Goal: Information Seeking & Learning: Learn about a topic

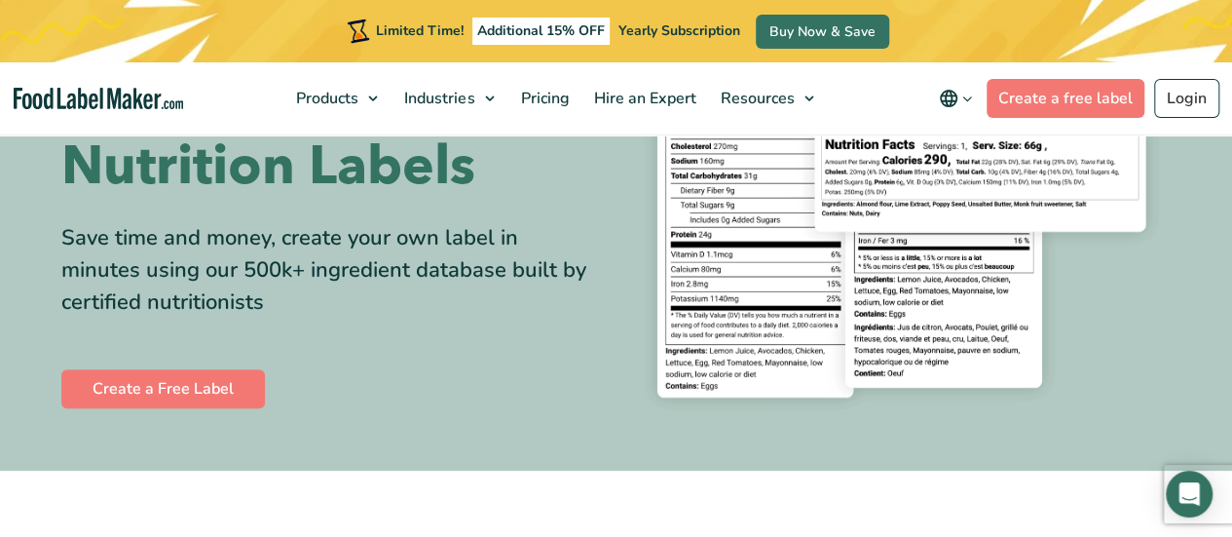
scroll to position [171, 0]
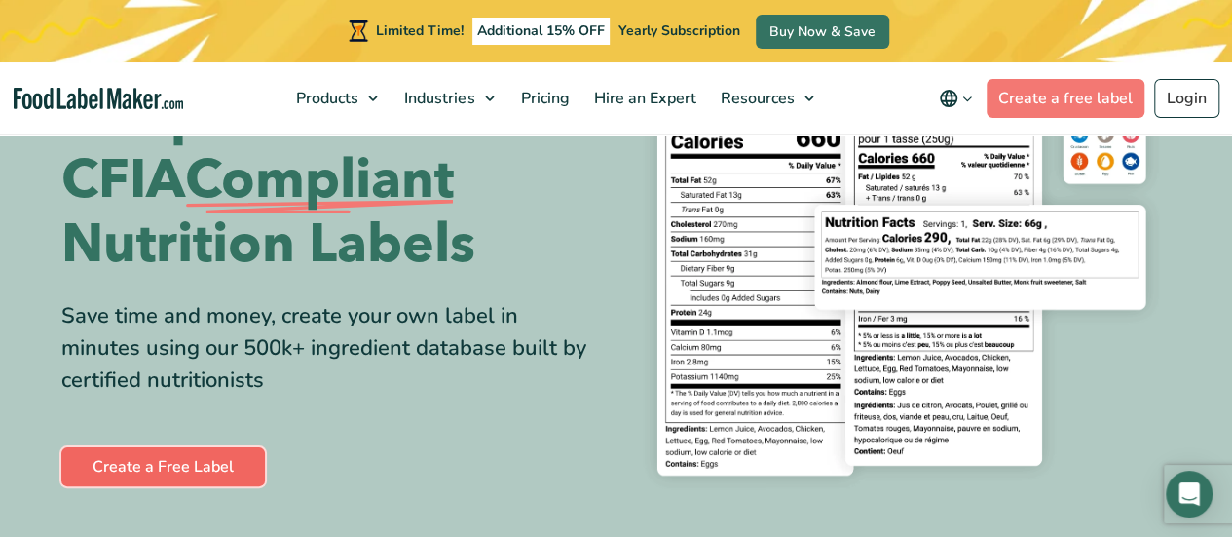
click at [197, 464] on link "Create a Free Label" at bounding box center [163, 466] width 204 height 39
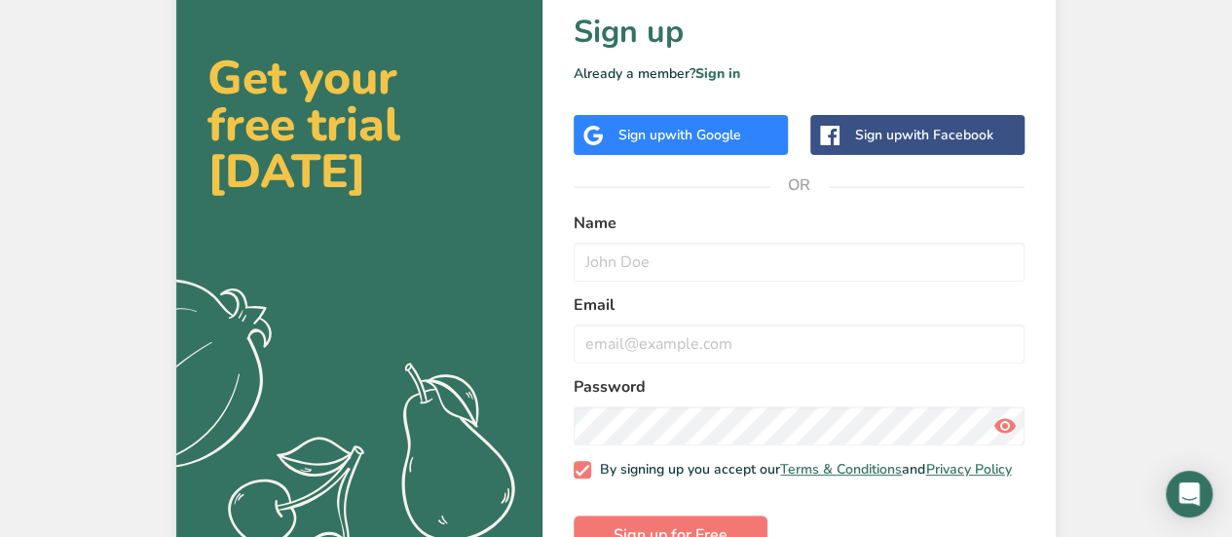
scroll to position [117, 0]
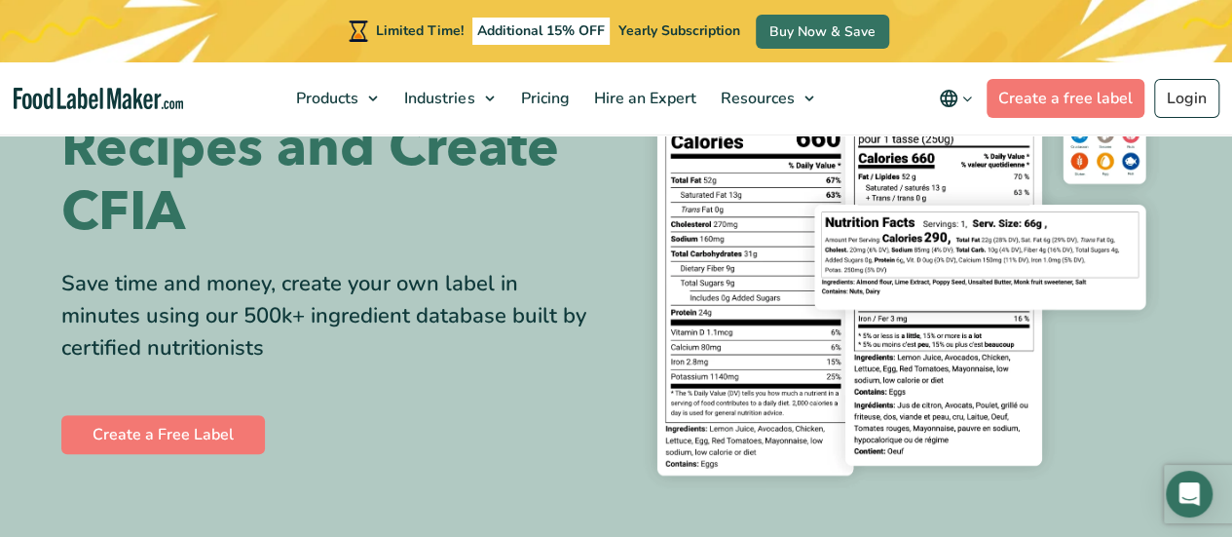
scroll to position [204, 0]
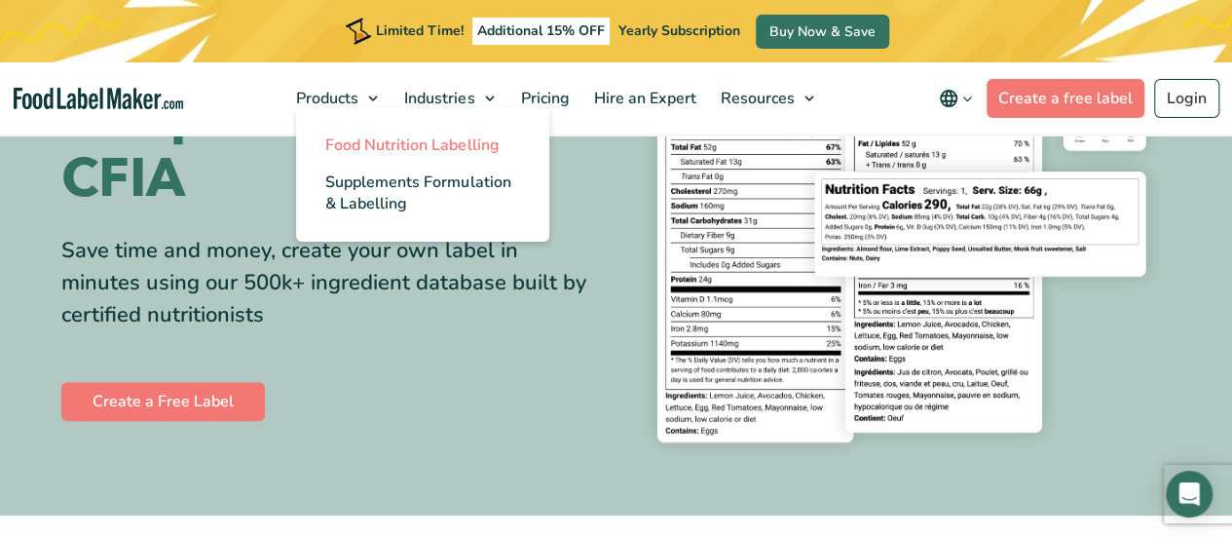
click at [371, 143] on span "Food Nutrition Labelling" at bounding box center [411, 144] width 173 height 21
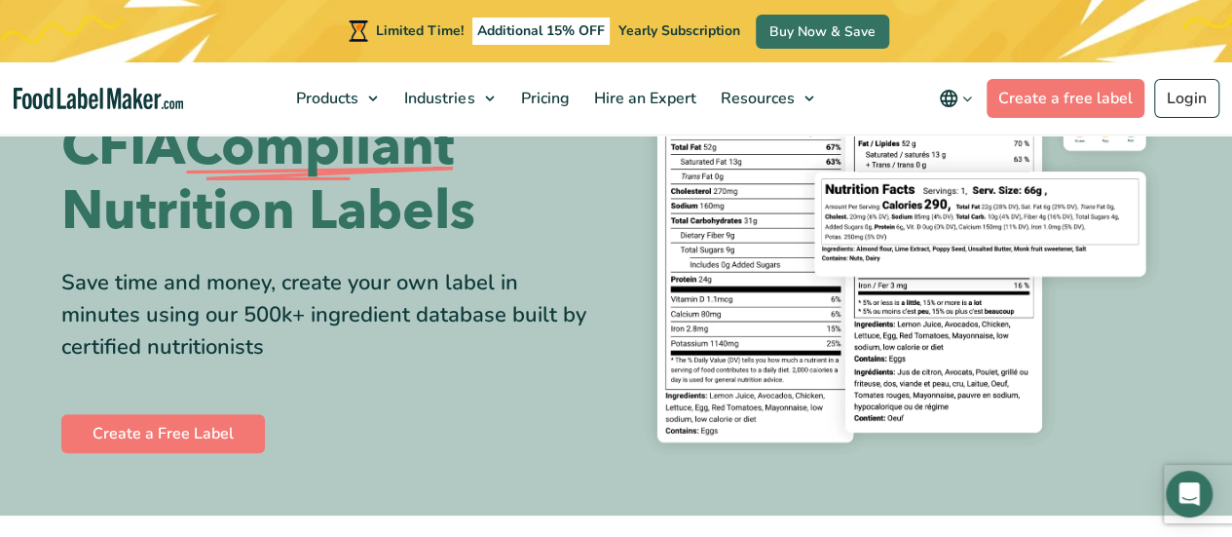
scroll to position [237, 0]
